Goal: Transaction & Acquisition: Purchase product/service

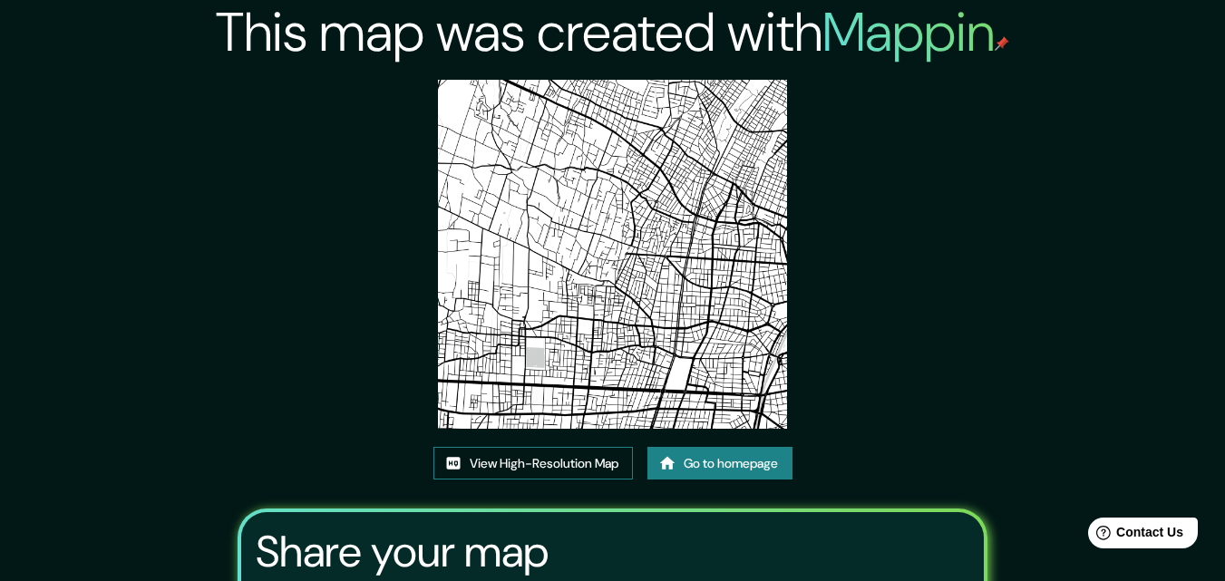
click at [561, 470] on link "View High-Resolution Map" at bounding box center [532, 464] width 199 height 34
click at [735, 461] on link "Go to homepage" at bounding box center [719, 464] width 145 height 34
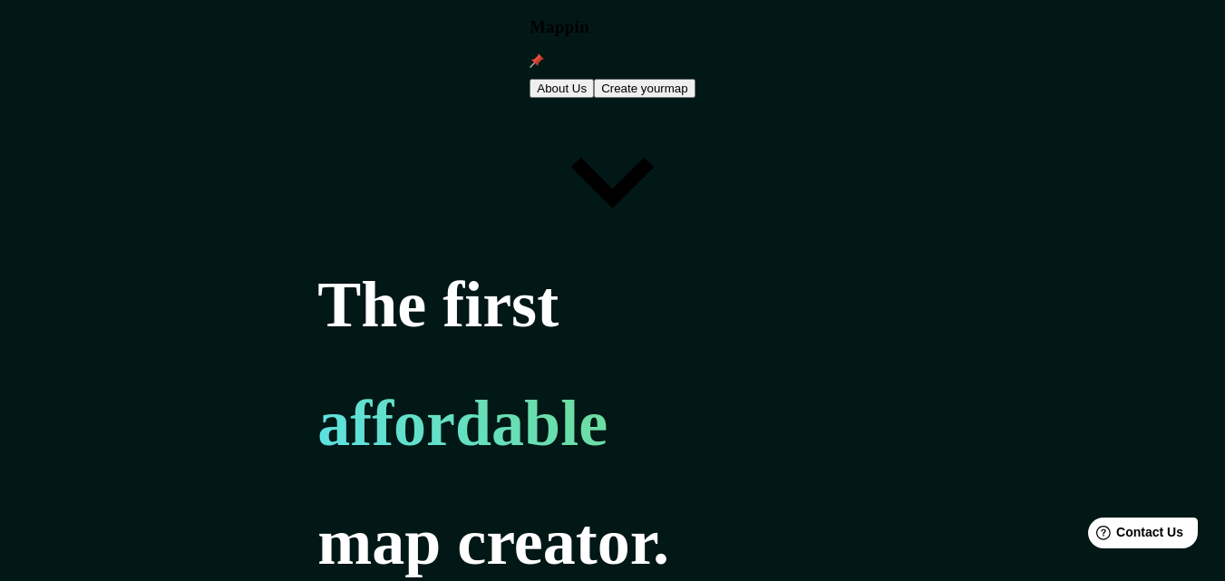
type input "cochabamba"
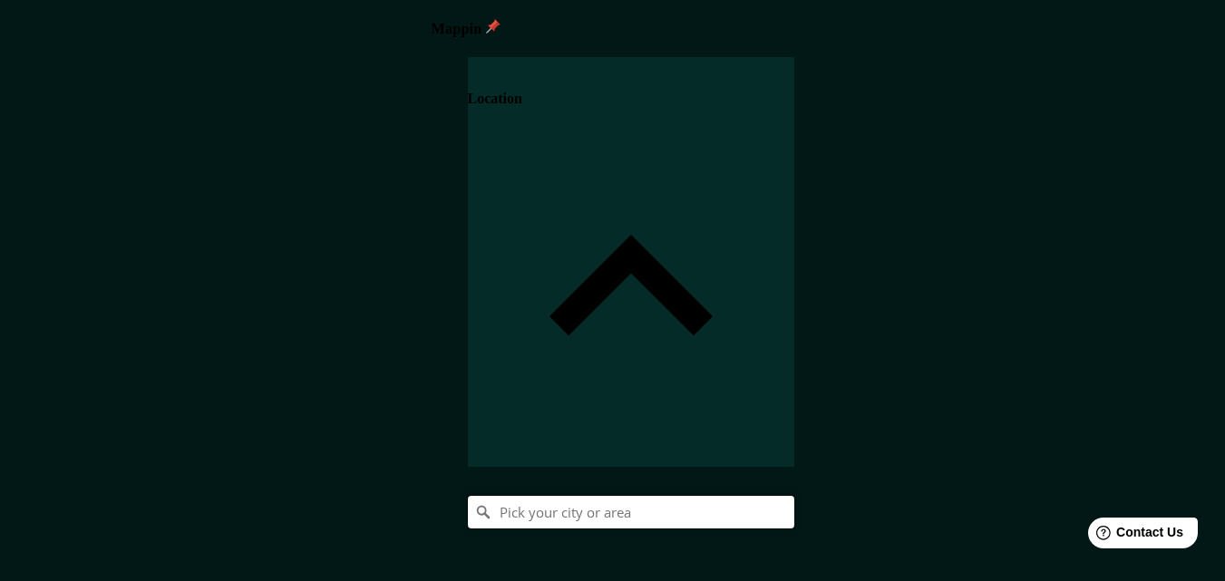
click at [794, 496] on input "Pick your city or area" at bounding box center [631, 512] width 326 height 33
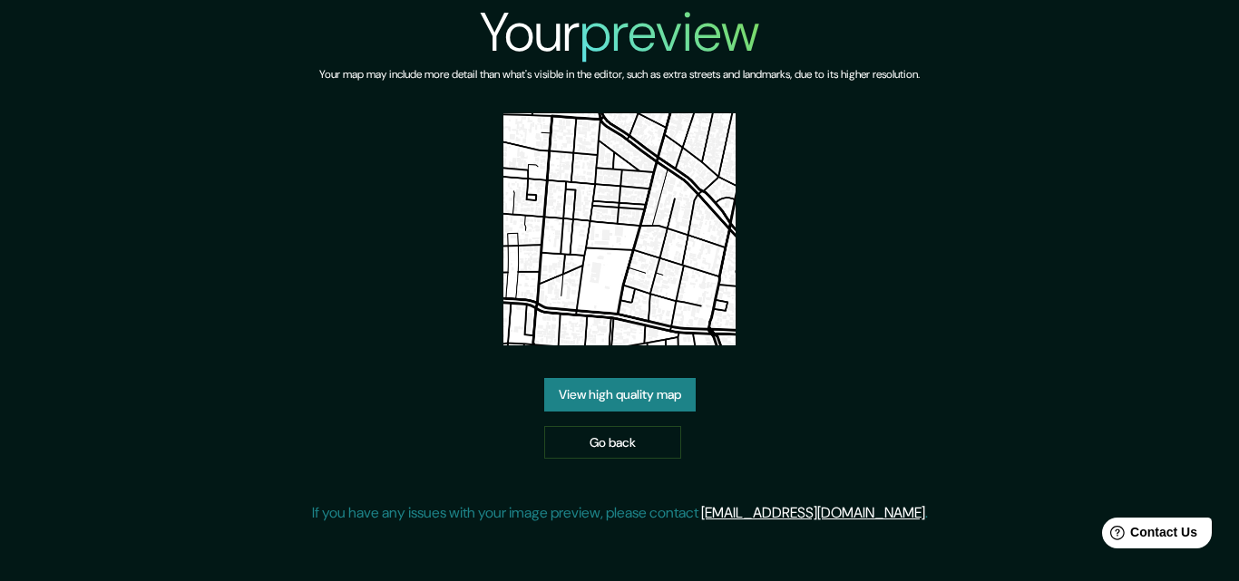
click at [617, 398] on link "View high quality map" at bounding box center [619, 395] width 151 height 34
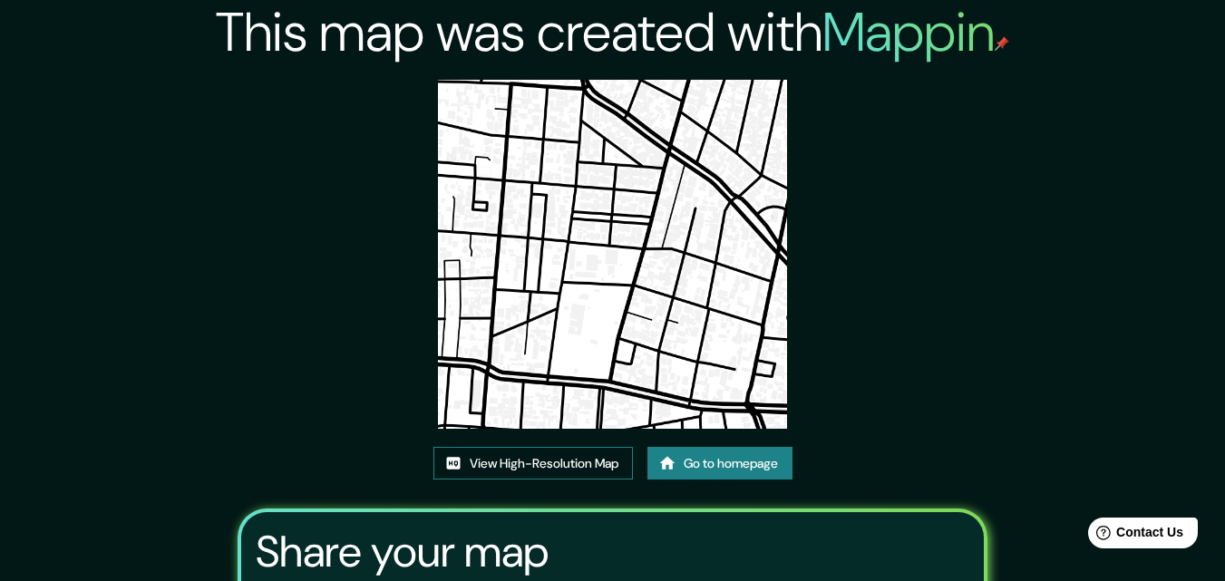
click at [539, 455] on link "View High-Resolution Map" at bounding box center [532, 464] width 199 height 34
